Goal: Task Accomplishment & Management: Use online tool/utility

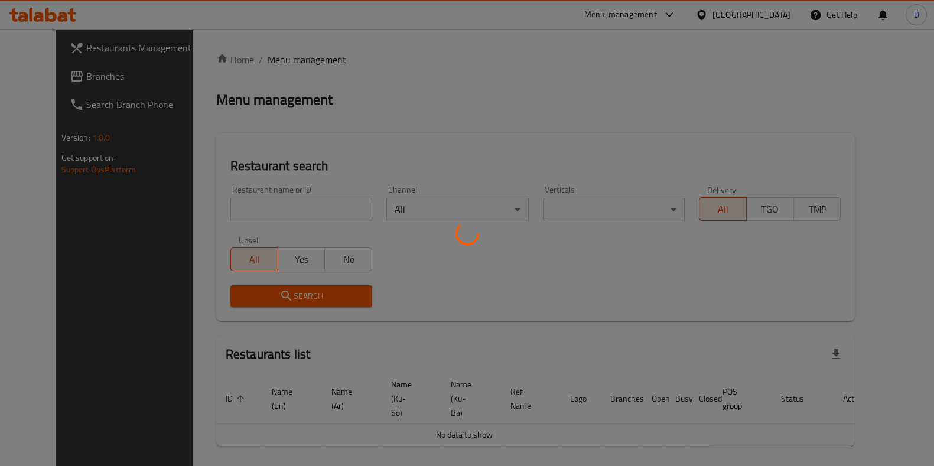
click at [254, 221] on div at bounding box center [467, 233] width 934 height 466
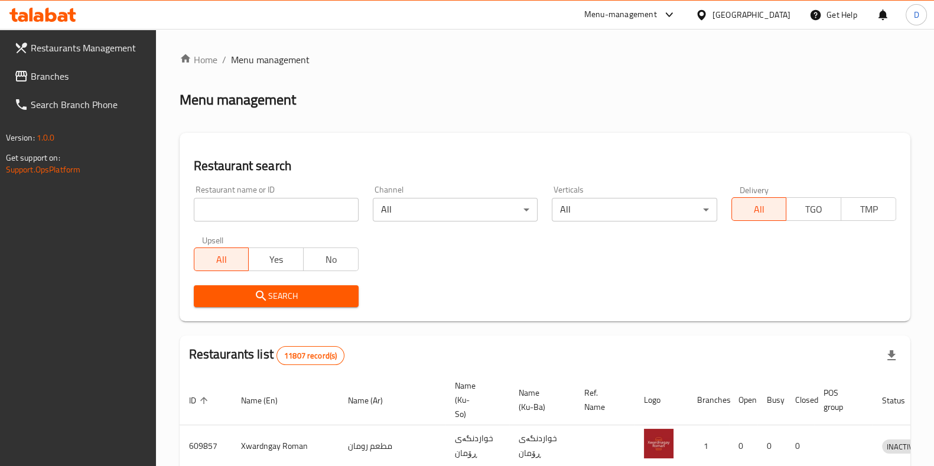
click at [255, 217] on input "search" at bounding box center [276, 210] width 165 height 24
type input "dimashqi"
click button "Search" at bounding box center [276, 296] width 165 height 22
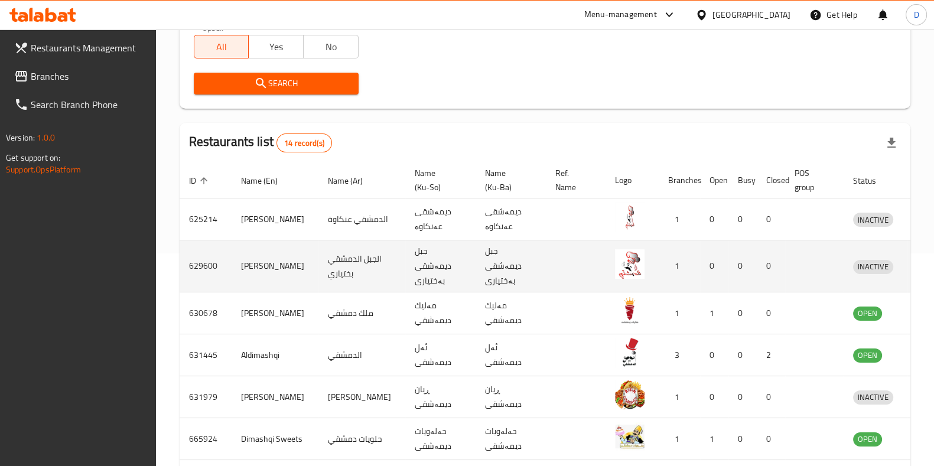
scroll to position [224, 0]
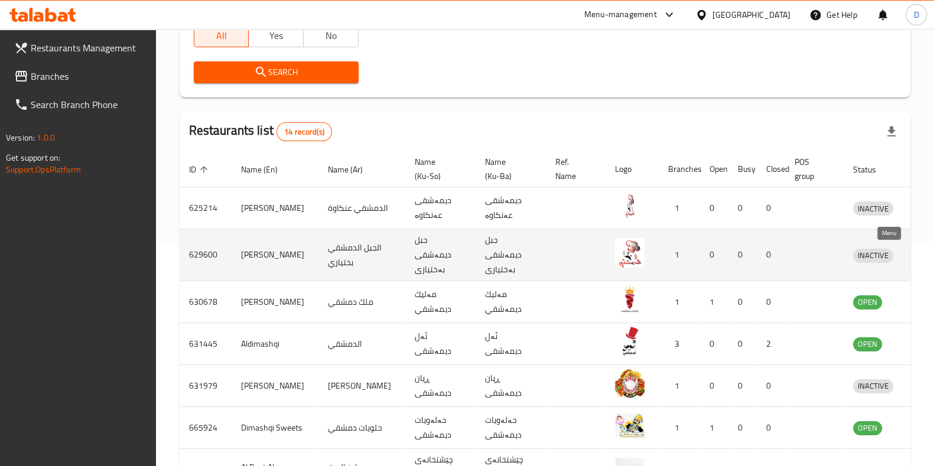
click at [917, 258] on icon "enhanced table" at bounding box center [923, 255] width 13 height 10
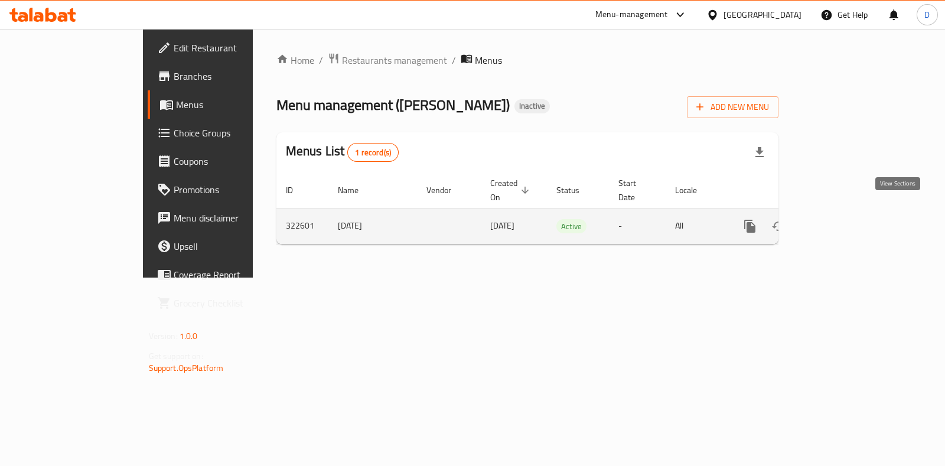
click at [842, 219] on icon "enhanced table" at bounding box center [835, 226] width 14 height 14
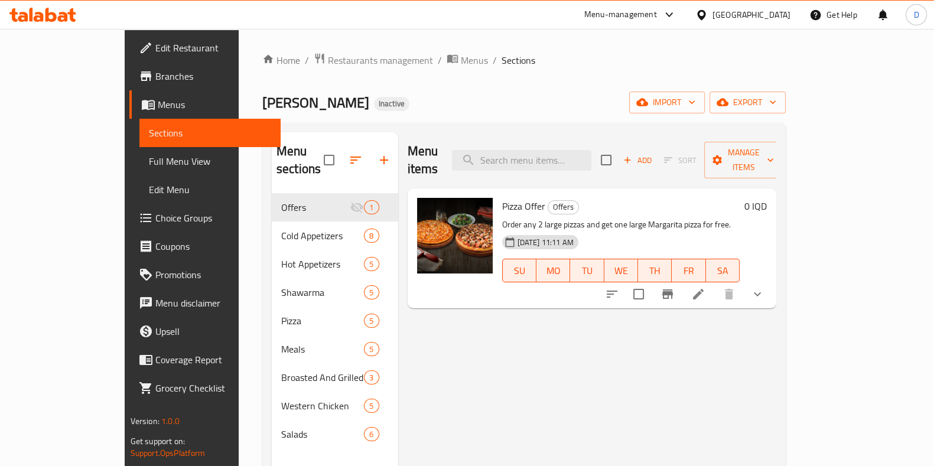
click at [149, 165] on span "Full Menu View" at bounding box center [210, 161] width 122 height 14
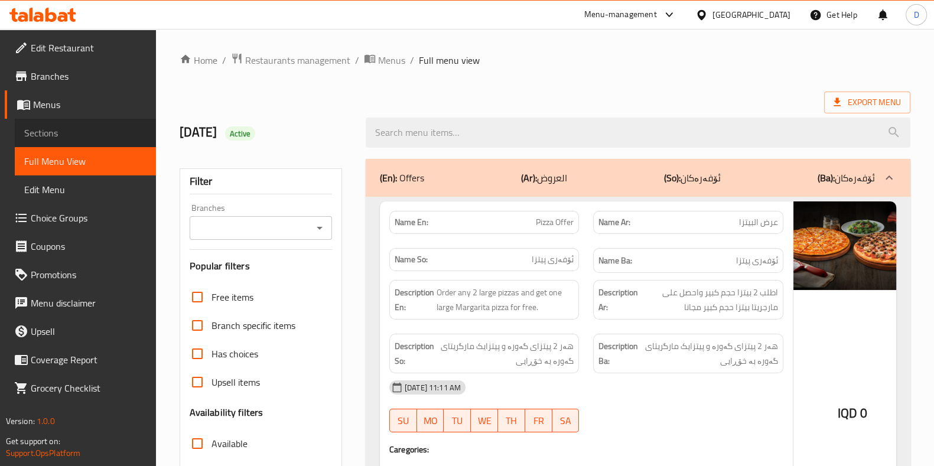
click at [116, 136] on span "Sections" at bounding box center [85, 133] width 122 height 14
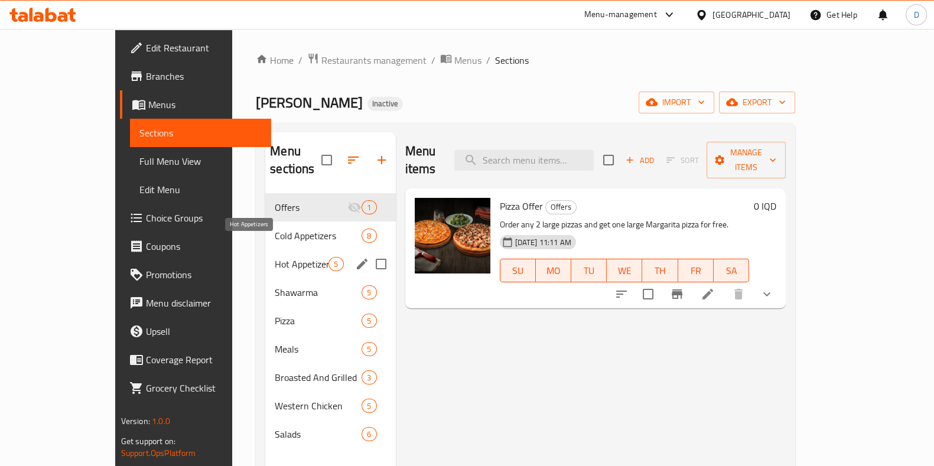
click at [275, 229] on span "Cold Appetizers" at bounding box center [318, 236] width 87 height 14
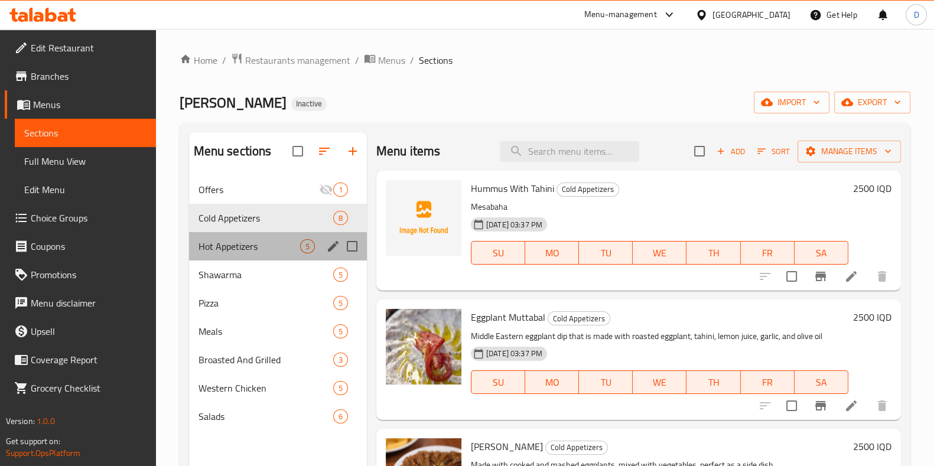
click at [229, 254] on div "Hot Appetizers 5" at bounding box center [278, 246] width 178 height 28
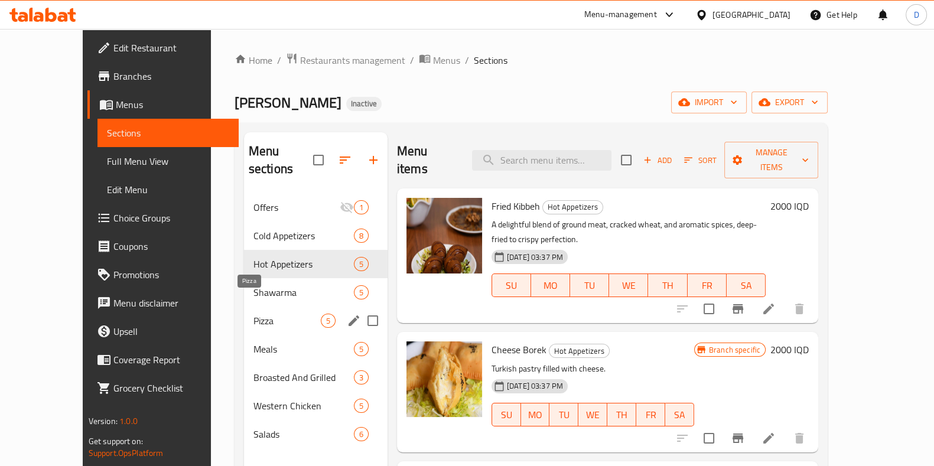
click at [253, 314] on span "Pizza" at bounding box center [286, 321] width 67 height 14
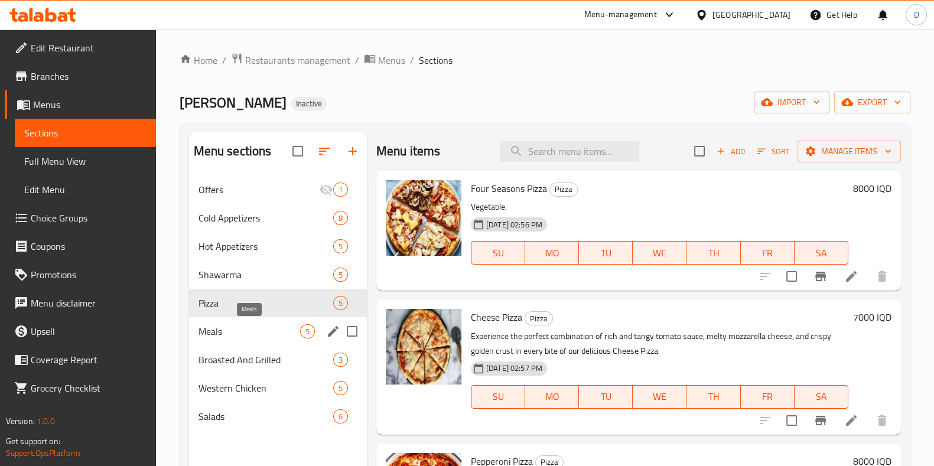
drag, startPoint x: 239, startPoint y: 353, endPoint x: 246, endPoint y: 379, distance: 27.5
click at [239, 353] on div "Broasted And Grilled 3" at bounding box center [278, 359] width 178 height 28
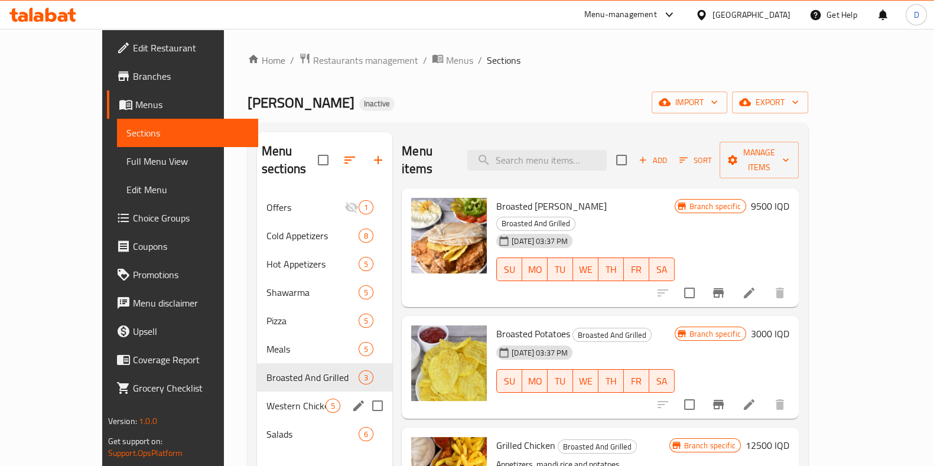
click at [266, 399] on span "Western Chicken" at bounding box center [295, 406] width 59 height 14
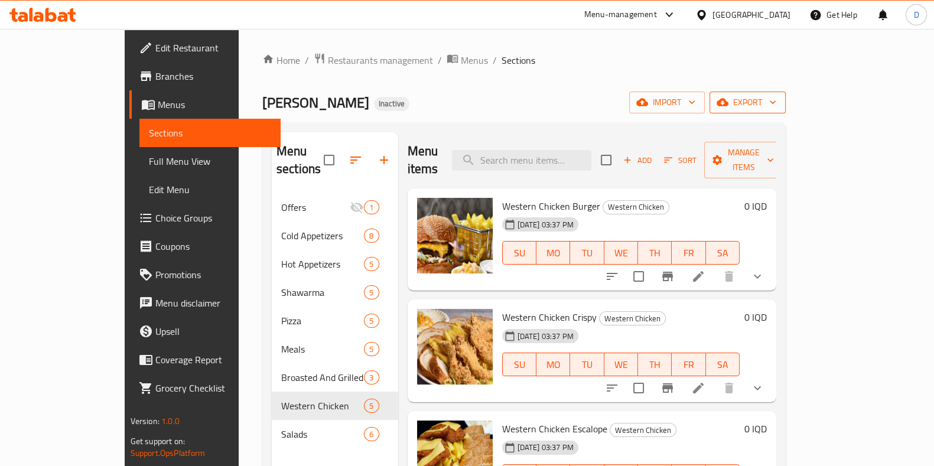
click at [776, 105] on span "export" at bounding box center [747, 102] width 57 height 15
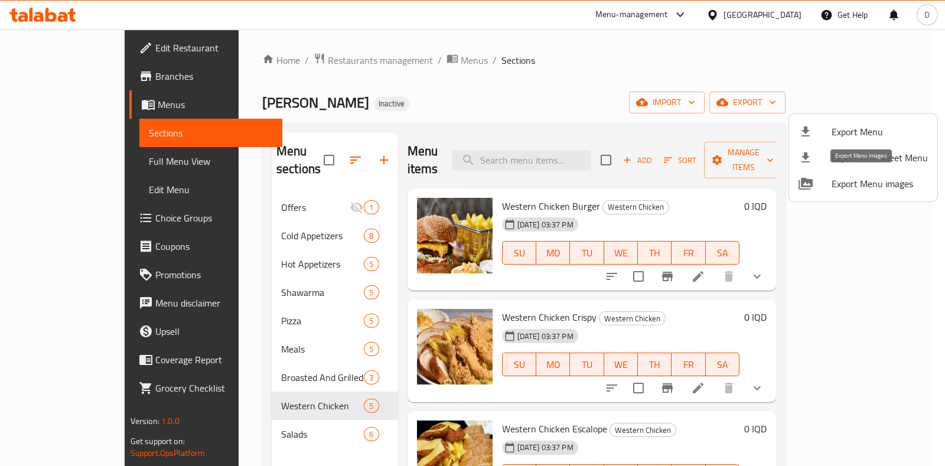
click at [854, 178] on span "Export Menu images" at bounding box center [879, 184] width 96 height 14
click at [372, 63] on div at bounding box center [472, 233] width 945 height 466
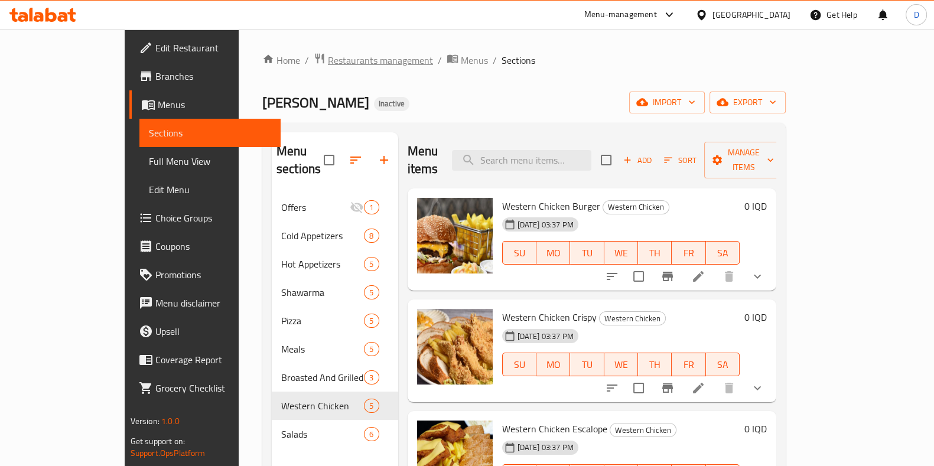
click at [337, 60] on span "Restaurants management" at bounding box center [380, 60] width 105 height 14
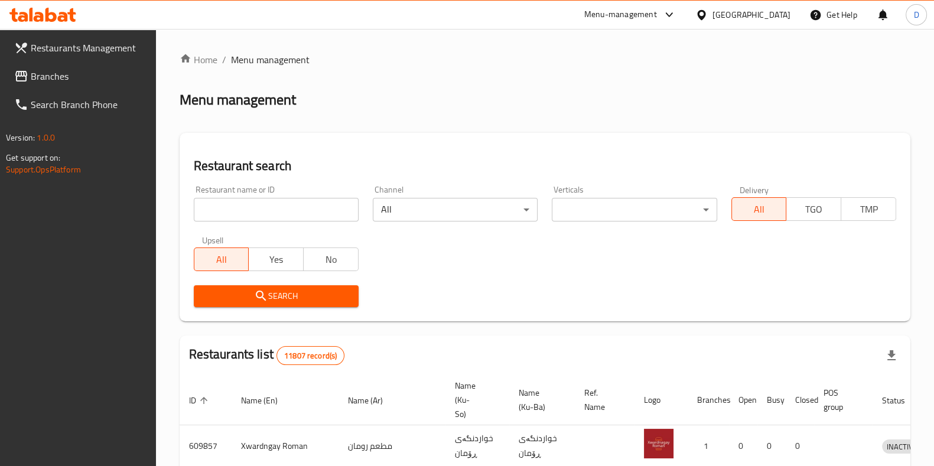
click at [293, 214] on input "search" at bounding box center [276, 210] width 165 height 24
type input "aldimas"
click button "Search" at bounding box center [276, 296] width 165 height 22
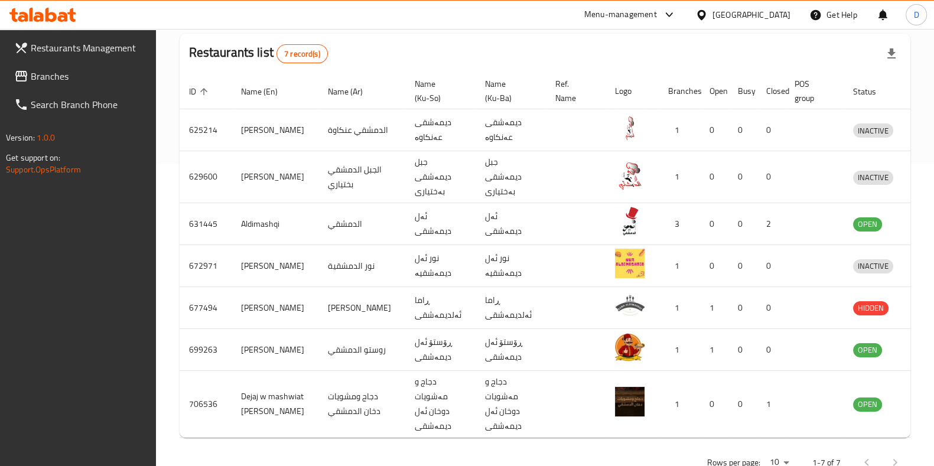
scroll to position [302, 0]
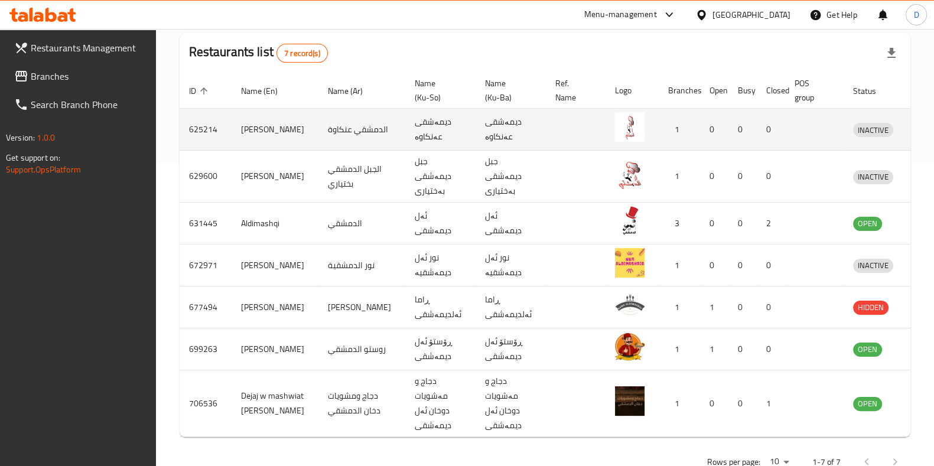
click at [917, 129] on icon "enhanced table" at bounding box center [923, 130] width 13 height 10
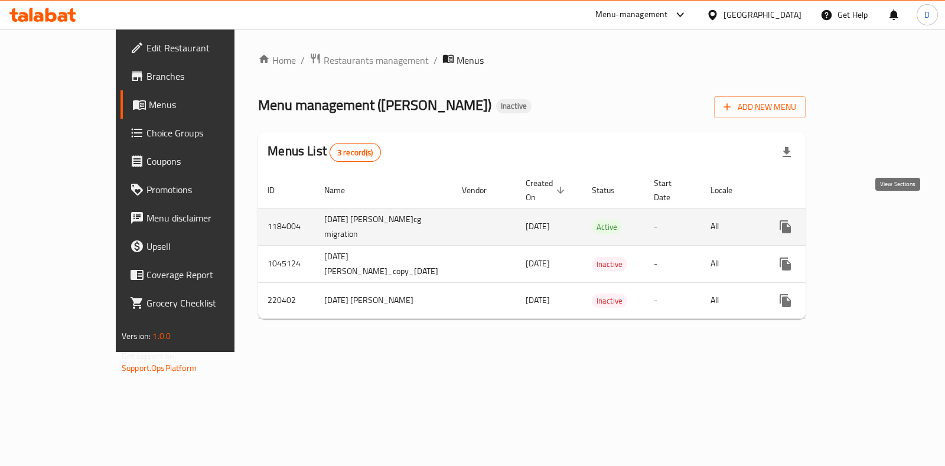
click at [885, 221] on link "enhanced table" at bounding box center [870, 227] width 28 height 28
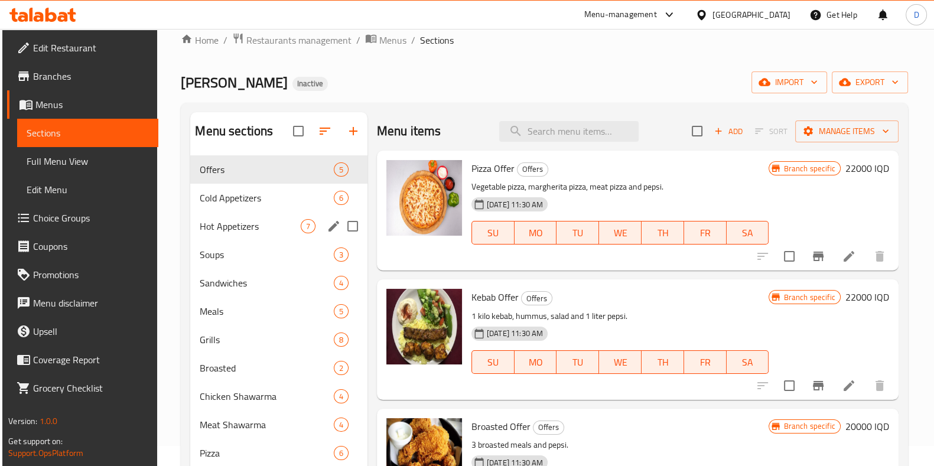
scroll to position [37, 0]
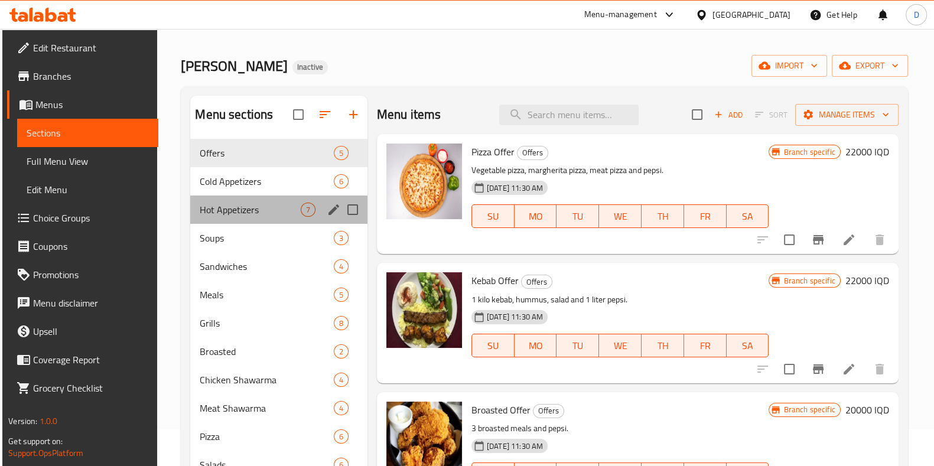
click at [276, 217] on div "Hot Appetizers 7" at bounding box center [278, 209] width 177 height 28
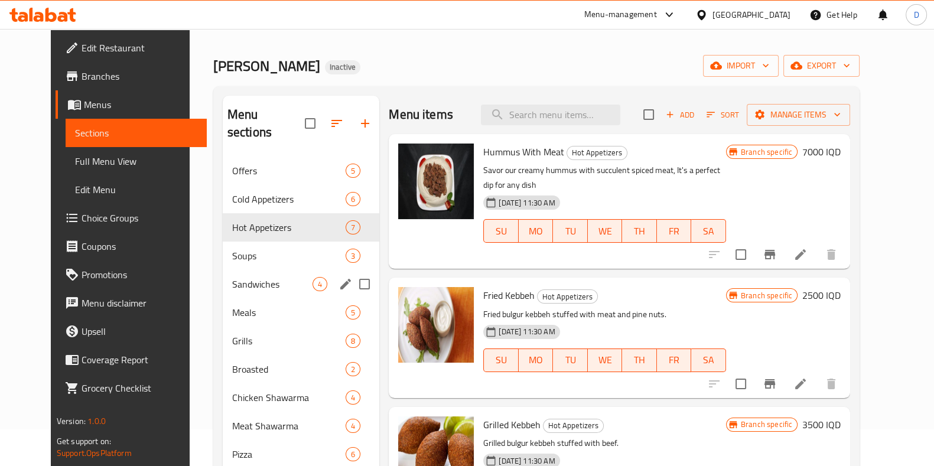
click at [278, 273] on div "Sandwiches 4" at bounding box center [301, 284] width 157 height 28
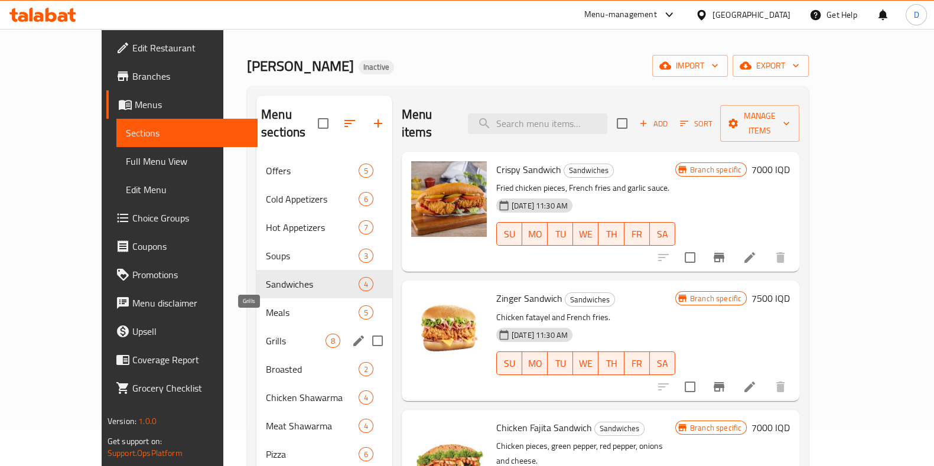
click at [280, 334] on span "Grills" at bounding box center [296, 341] width 60 height 14
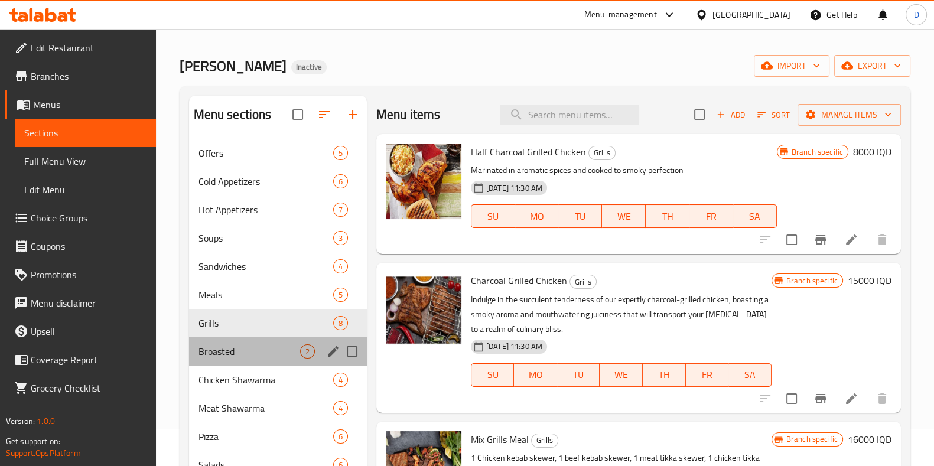
click at [276, 359] on div "Broasted 2" at bounding box center [278, 351] width 178 height 28
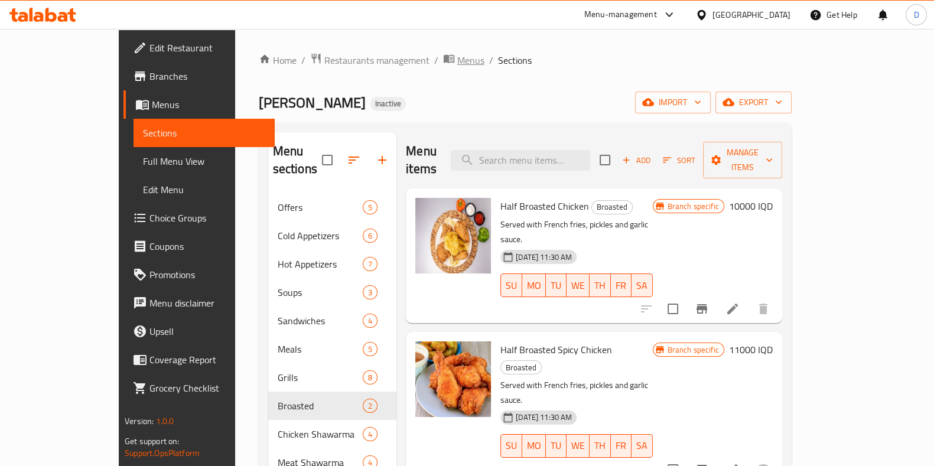
click at [443, 54] on span "breadcrumb" at bounding box center [450, 60] width 14 height 15
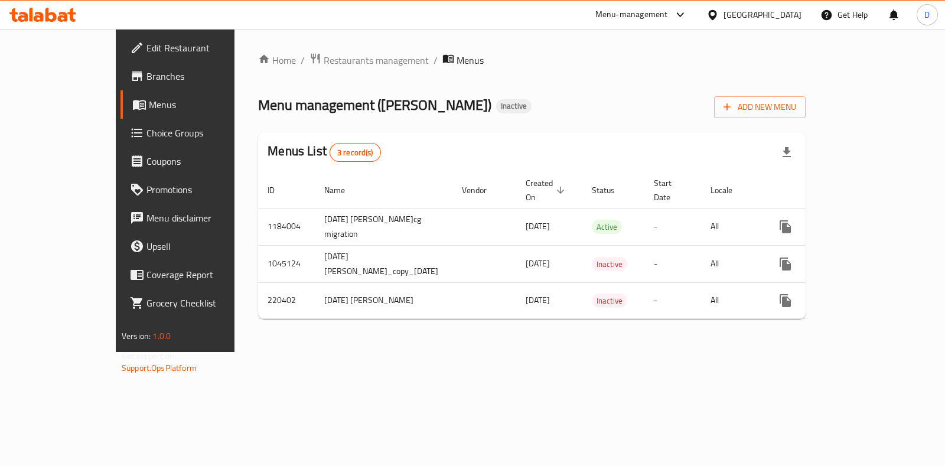
click at [318, 73] on div "Home / Restaurants management / Menus Menu management ( Aldimashqi Ankawa ) Ina…" at bounding box center [531, 191] width 547 height 276
click at [324, 58] on span "Restaurants management" at bounding box center [376, 60] width 105 height 14
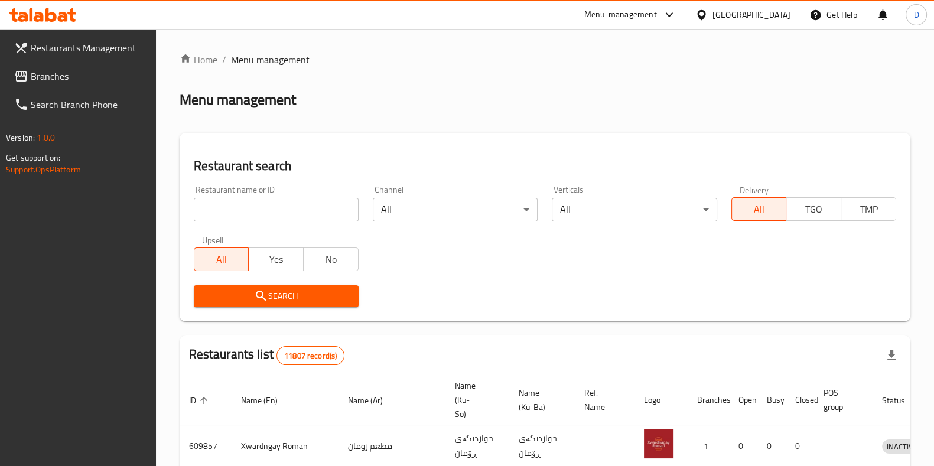
click at [303, 214] on input "search" at bounding box center [276, 210] width 165 height 24
type input "aldimashq"
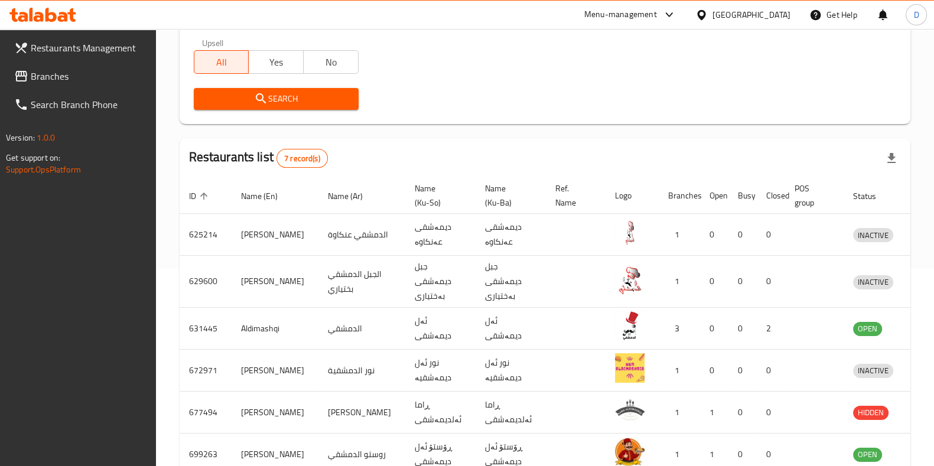
scroll to position [201, 0]
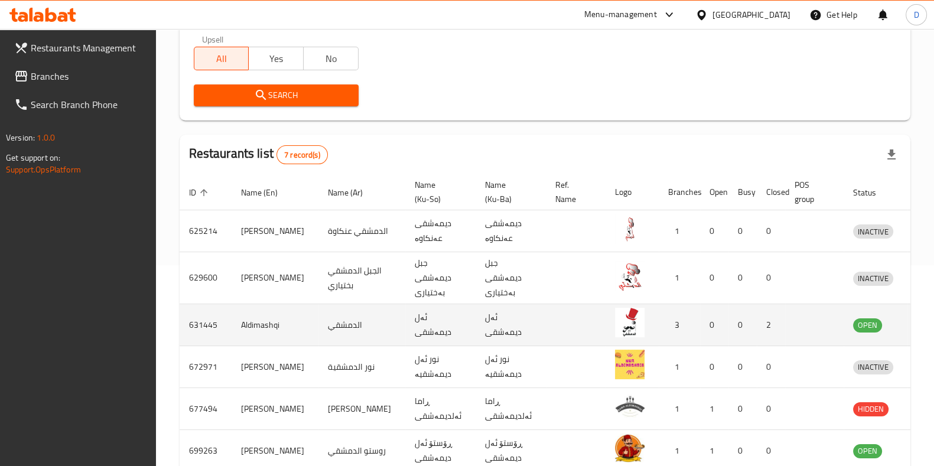
click at [916, 326] on link "enhanced table" at bounding box center [927, 325] width 22 height 14
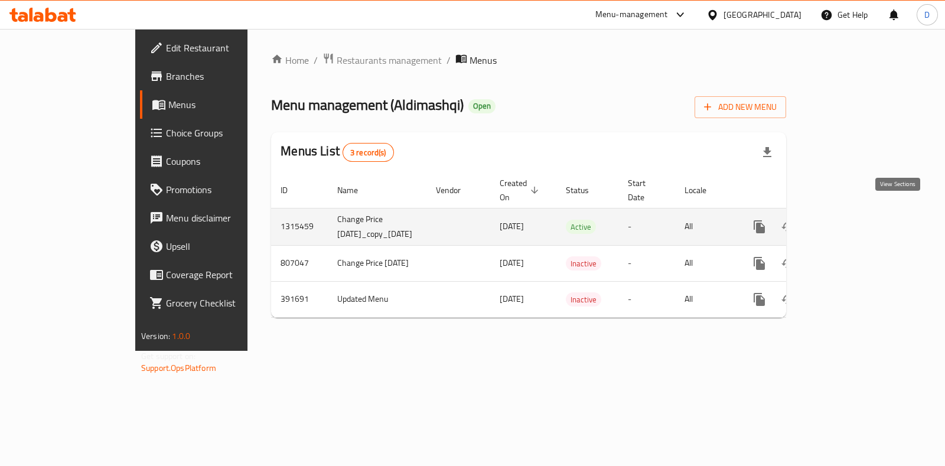
click at [850, 221] on icon "enhanced table" at bounding box center [844, 226] width 11 height 11
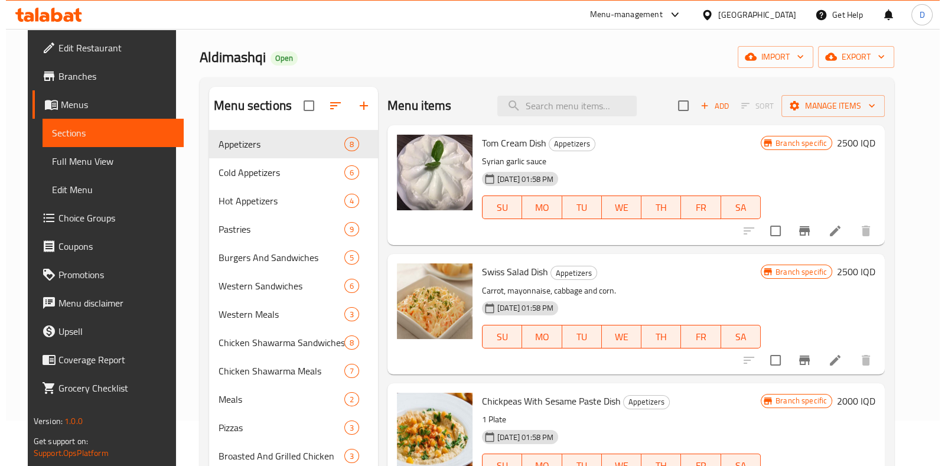
scroll to position [44, 0]
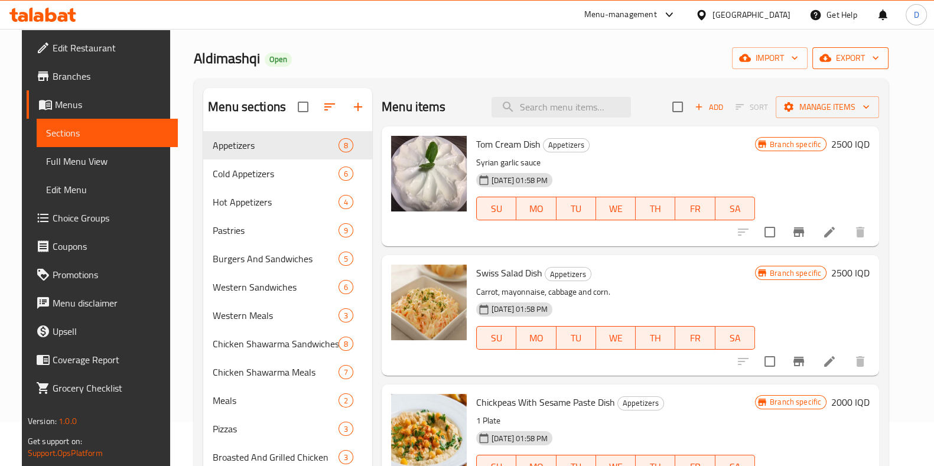
click at [863, 55] on span "export" at bounding box center [849, 58] width 57 height 15
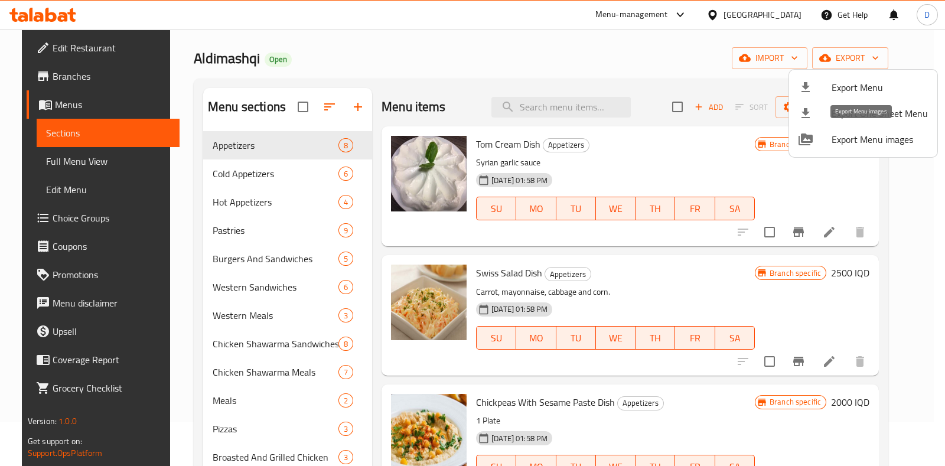
click at [824, 143] on div at bounding box center [814, 139] width 33 height 14
